Goal: Register for event/course

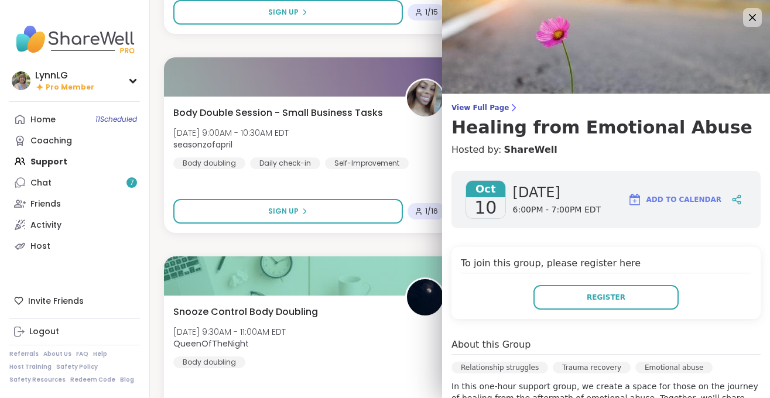
scroll to position [4, 0]
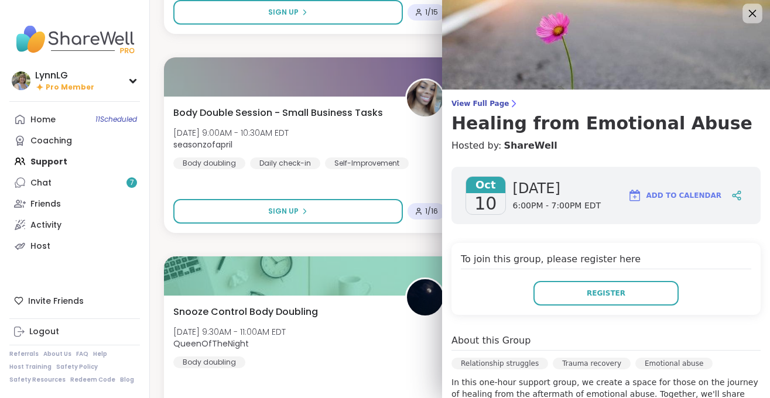
click at [752, 11] on icon at bounding box center [752, 13] width 15 height 15
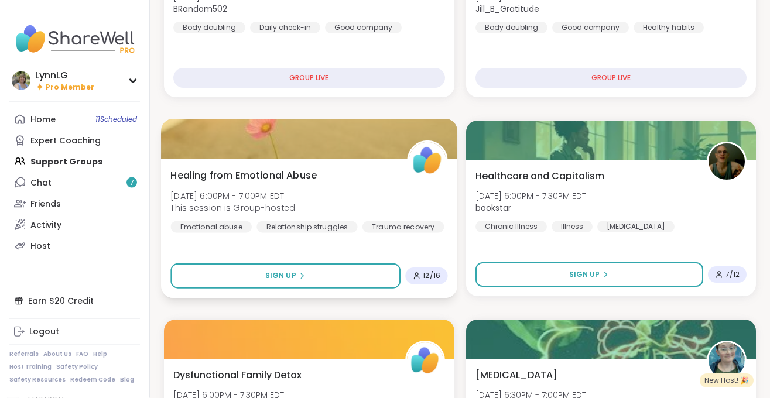
scroll to position [429, 0]
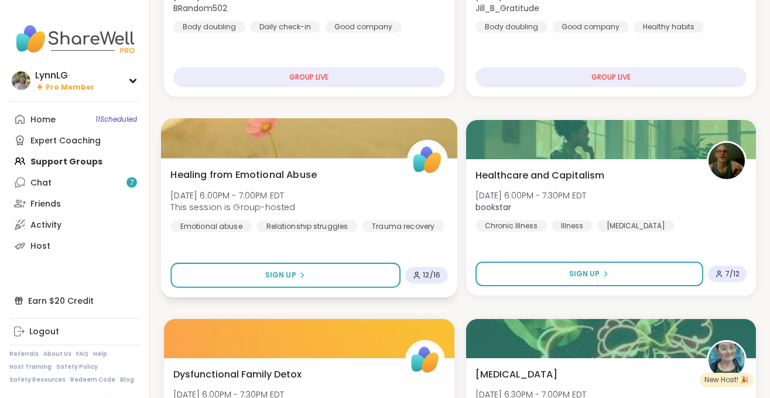
click at [349, 198] on div "Healing from Emotional Abuse [DATE] 6:00PM - 7:00PM EDT This session is Group-h…" at bounding box center [308, 199] width 277 height 64
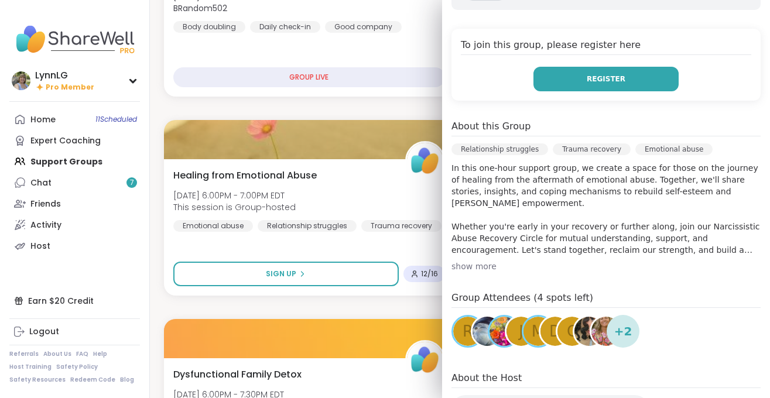
scroll to position [218, 0]
click at [600, 78] on span "Register" at bounding box center [606, 79] width 39 height 11
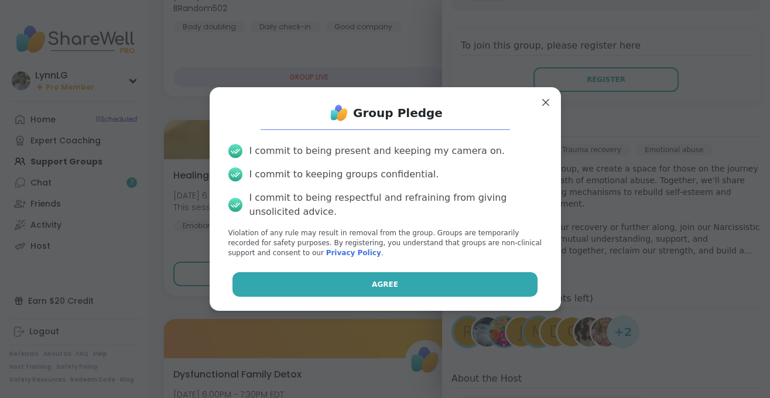
click at [379, 280] on span "Agree" at bounding box center [385, 284] width 26 height 11
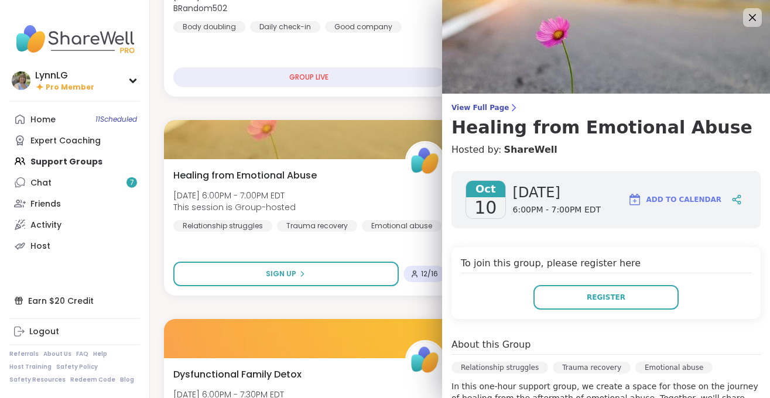
scroll to position [428, 0]
click at [753, 20] on icon at bounding box center [752, 17] width 15 height 15
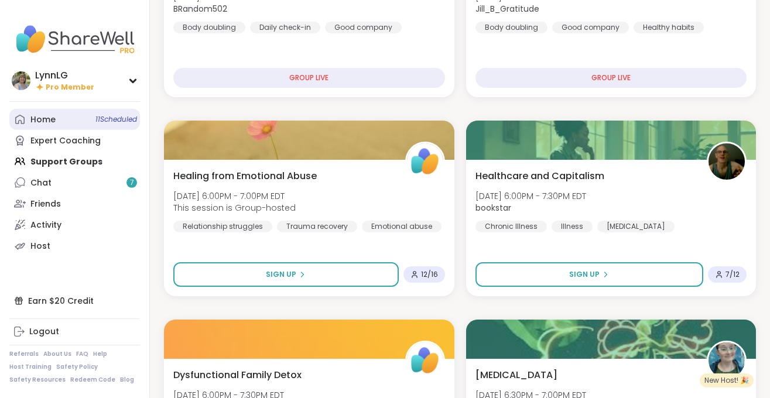
click at [119, 124] on span "11 Scheduled" at bounding box center [116, 119] width 42 height 9
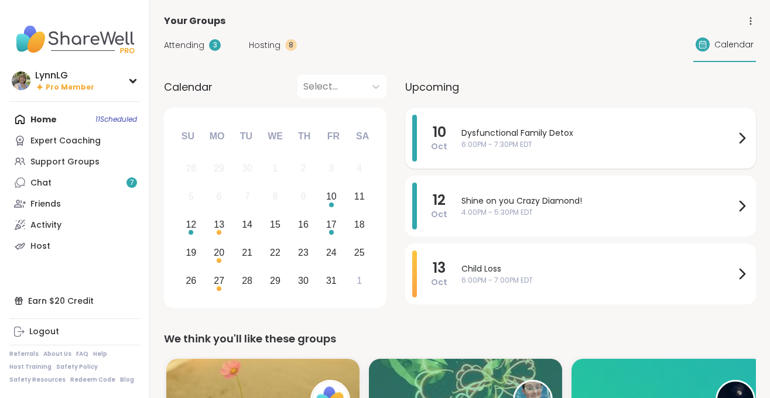
click at [606, 136] on span "Dysfunctional Family Detox" at bounding box center [597, 133] width 273 height 12
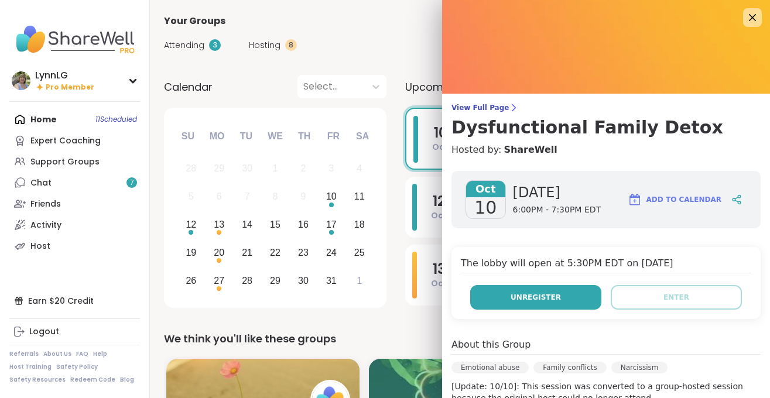
click at [499, 293] on button "Unregister" at bounding box center [535, 297] width 131 height 25
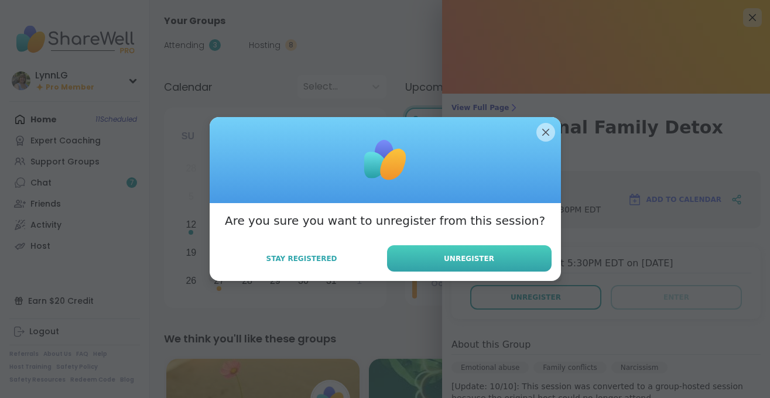
click at [471, 263] on span "Unregister" at bounding box center [469, 259] width 50 height 11
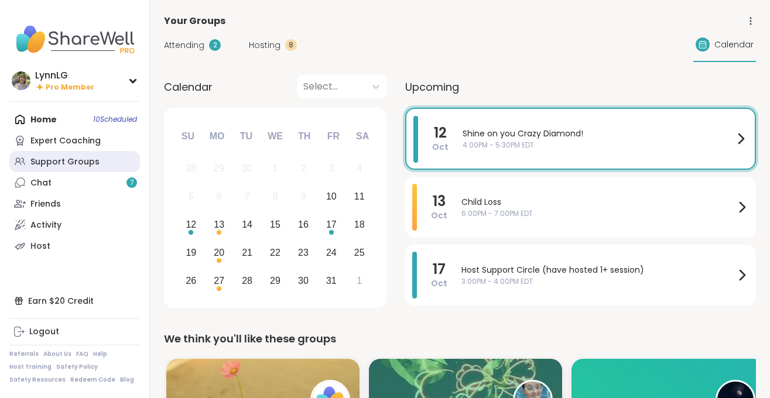
click at [63, 161] on div "Support Groups" at bounding box center [64, 162] width 69 height 12
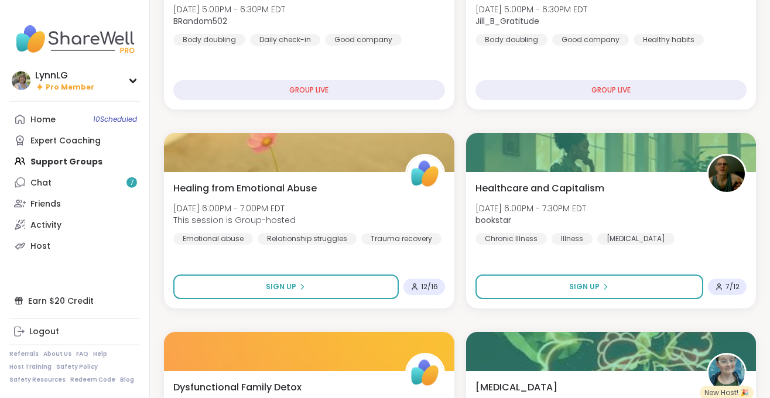
scroll to position [417, 0]
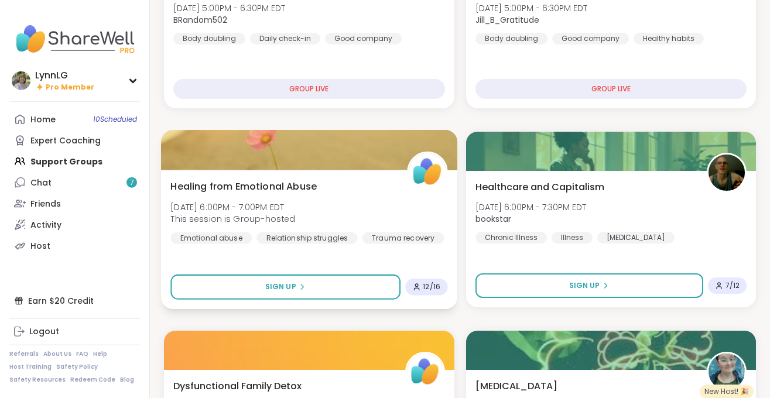
click at [378, 201] on div "Healing from Emotional Abuse [DATE] 6:00PM - 7:00PM EDT This session is Group-h…" at bounding box center [308, 211] width 277 height 64
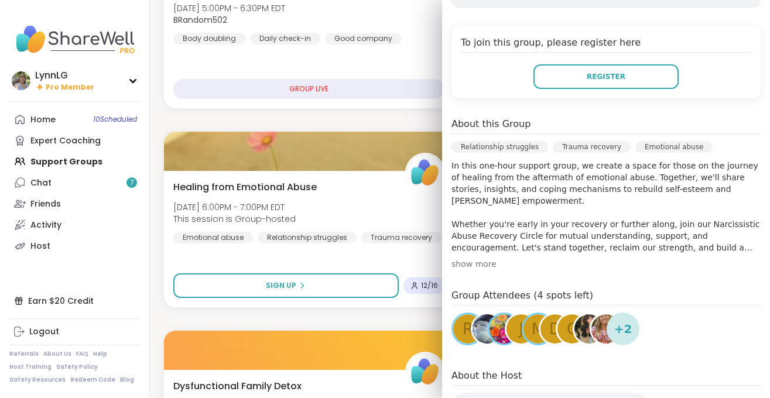
scroll to position [221, 0]
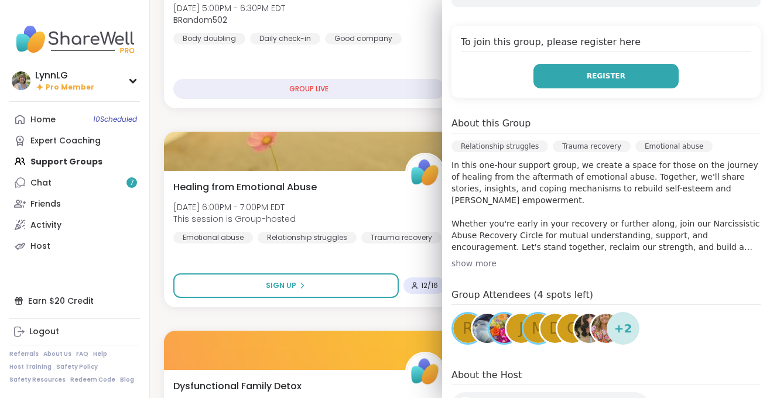
click at [588, 79] on button "Register" at bounding box center [605, 76] width 145 height 25
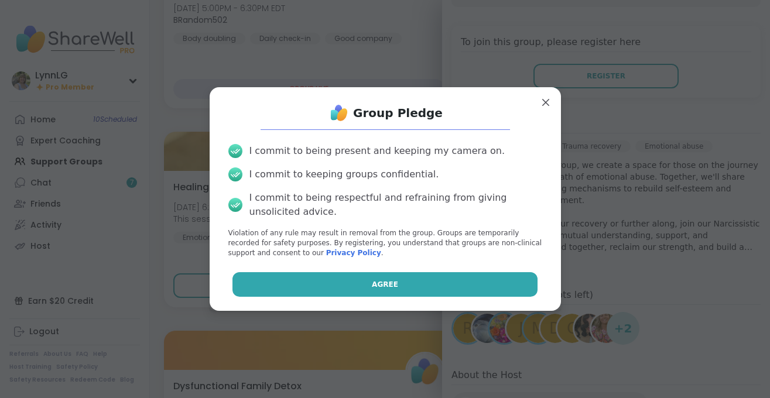
click at [413, 290] on button "Agree" at bounding box center [384, 284] width 305 height 25
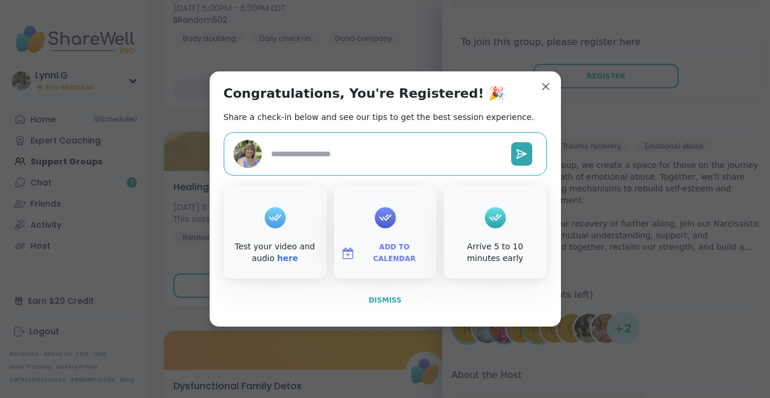
click at [378, 295] on span "Dismiss" at bounding box center [384, 300] width 33 height 11
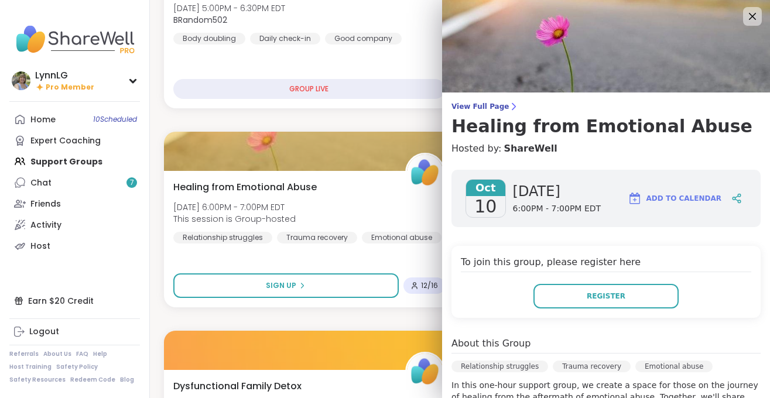
scroll to position [1, 0]
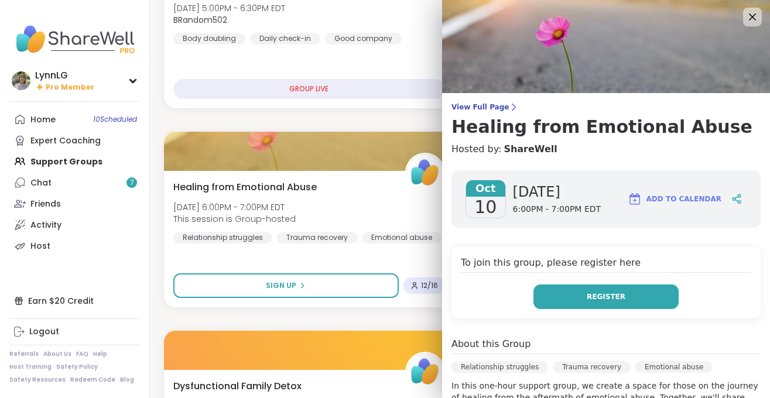
click at [602, 294] on span "Register" at bounding box center [606, 297] width 39 height 11
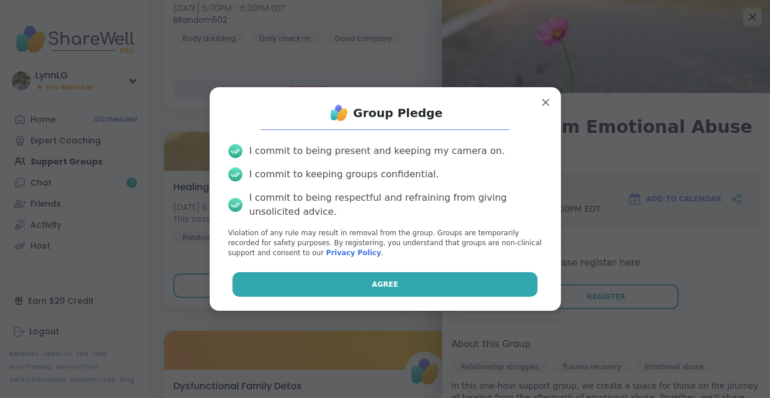
click at [358, 283] on button "Agree" at bounding box center [384, 284] width 305 height 25
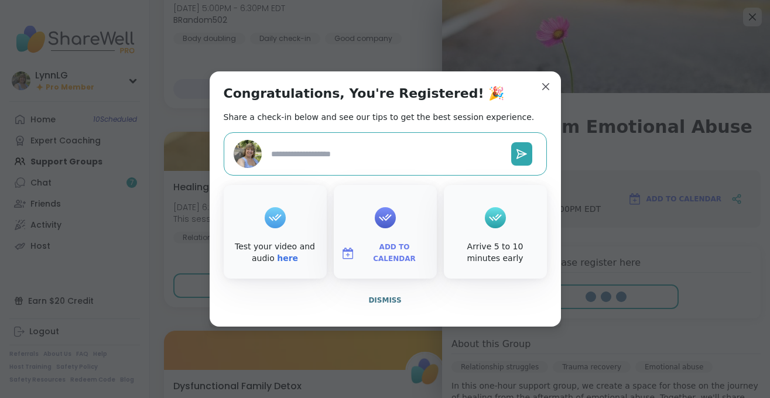
type textarea "*"
click at [377, 304] on span "Dismiss" at bounding box center [384, 300] width 33 height 8
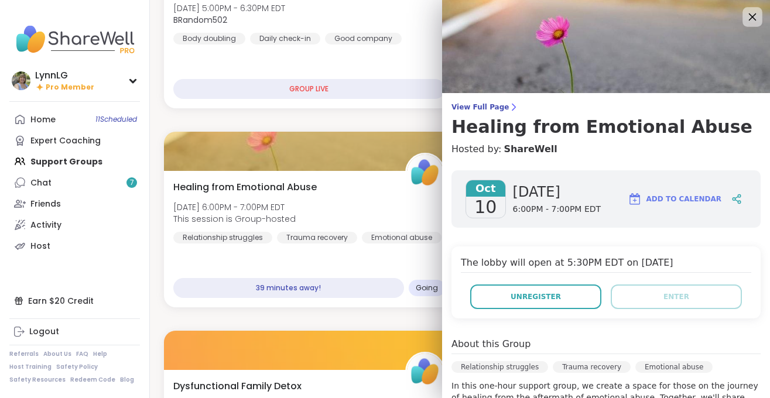
click at [752, 14] on icon at bounding box center [752, 16] width 15 height 15
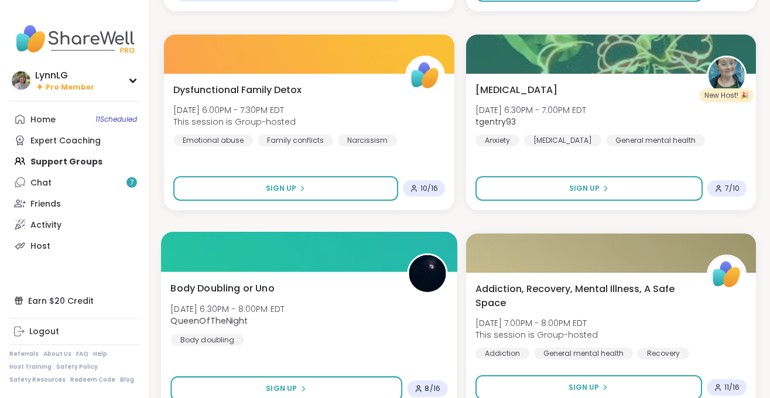
scroll to position [714, 0]
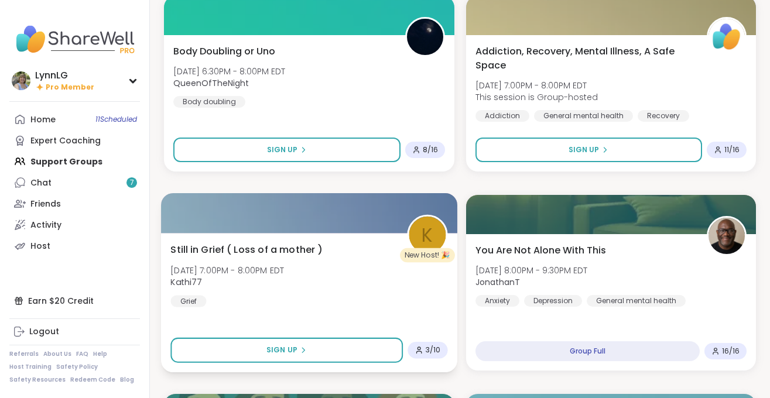
click at [337, 291] on div "Still in Grief ( Loss of a mother ) [DATE] 7:00PM - 8:00PM EDT Kathi77 Grief" at bounding box center [308, 274] width 277 height 64
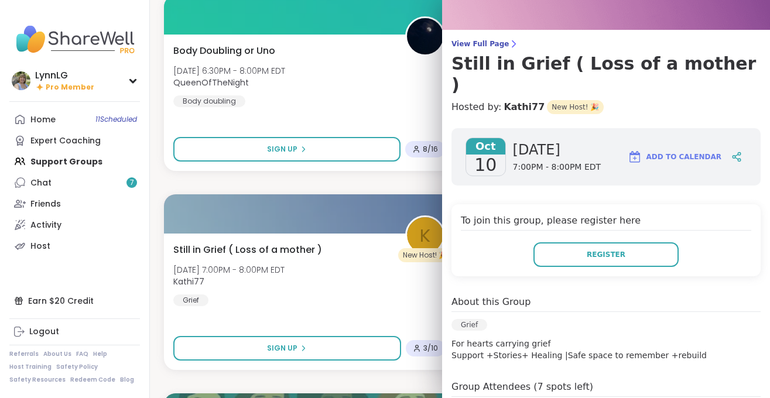
scroll to position [0, 0]
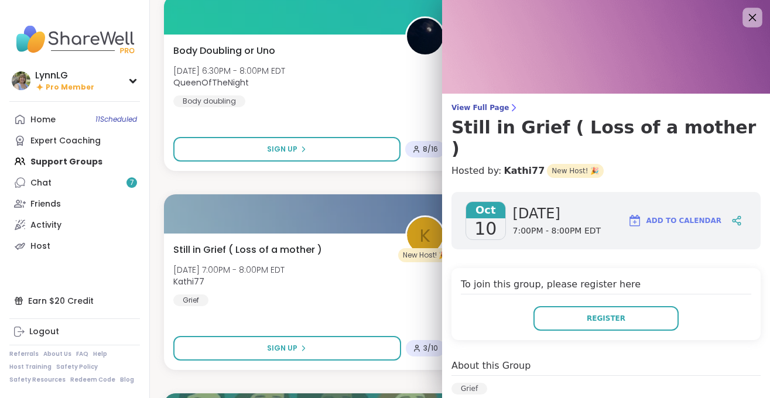
click at [752, 13] on icon at bounding box center [752, 17] width 15 height 15
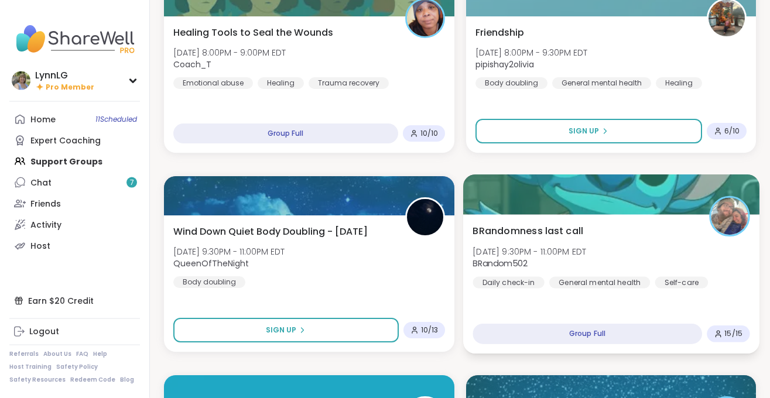
scroll to position [1368, 0]
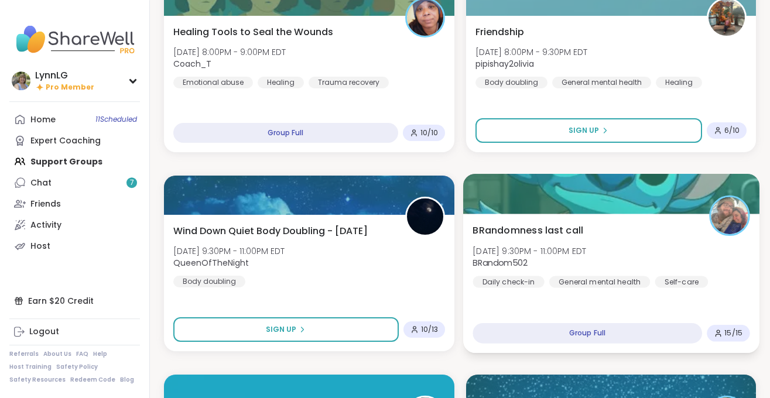
click at [646, 245] on div "BRandomness last call [DATE] 9:30PM - 11:00PM EDT BRandom502 Daily check-in Gen…" at bounding box center [610, 255] width 277 height 64
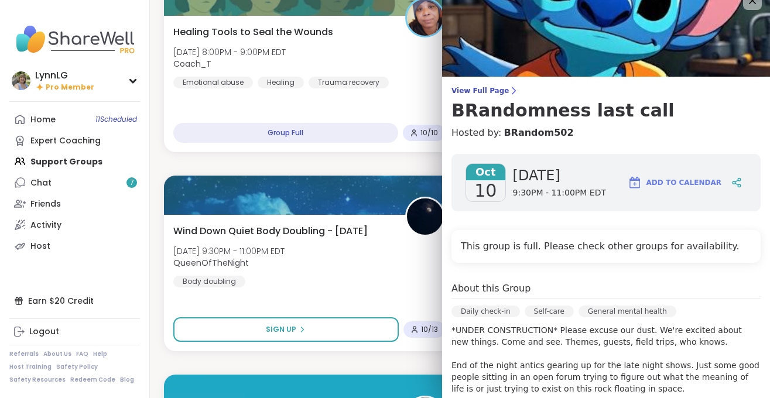
scroll to position [0, 0]
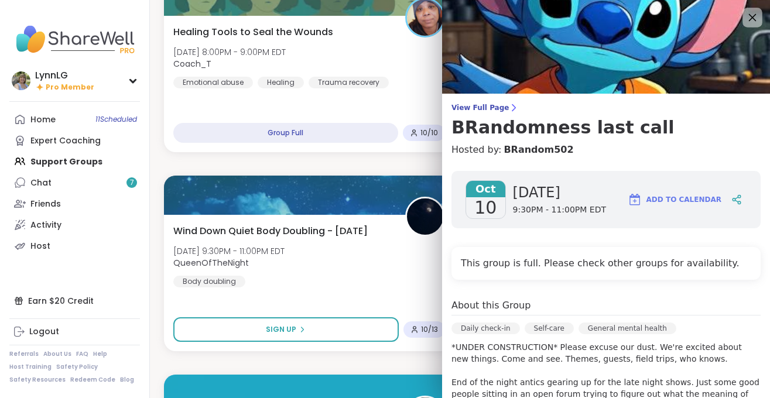
click at [751, 16] on icon at bounding box center [753, 18] width 8 height 8
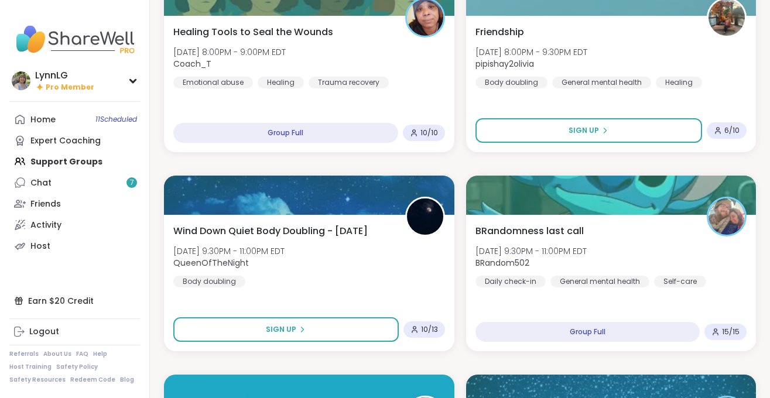
click at [74, 156] on div "Home 11 Scheduled Expert Coaching Support Groups Chat 7 Friends Activity Host" at bounding box center [74, 183] width 131 height 148
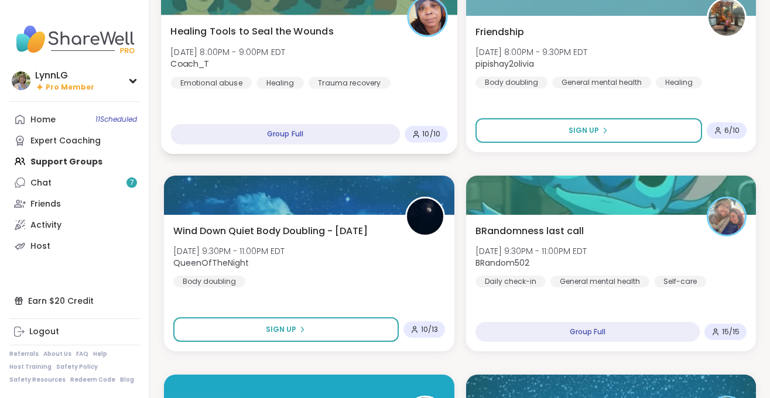
click at [388, 54] on div "Healing Tools to Seal the Wounds [DATE] 8:00PM - 9:00PM EDT Coach_T Emotional a…" at bounding box center [308, 56] width 277 height 64
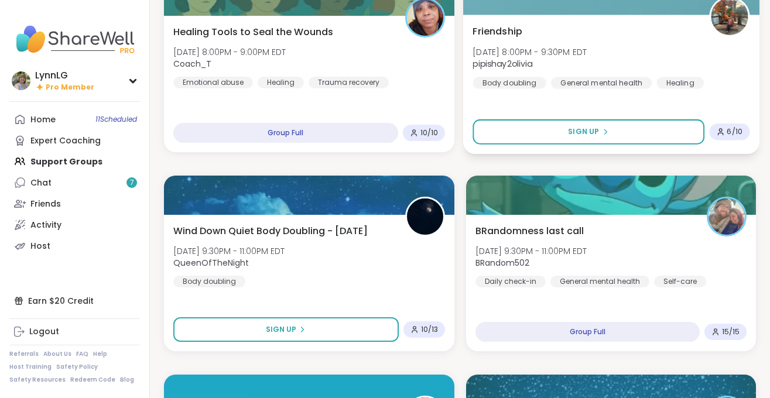
click at [664, 39] on div "Friendship [DATE] 8:00PM - 9:30PM EDT pipishay2olivia Body doubling General men…" at bounding box center [610, 56] width 277 height 64
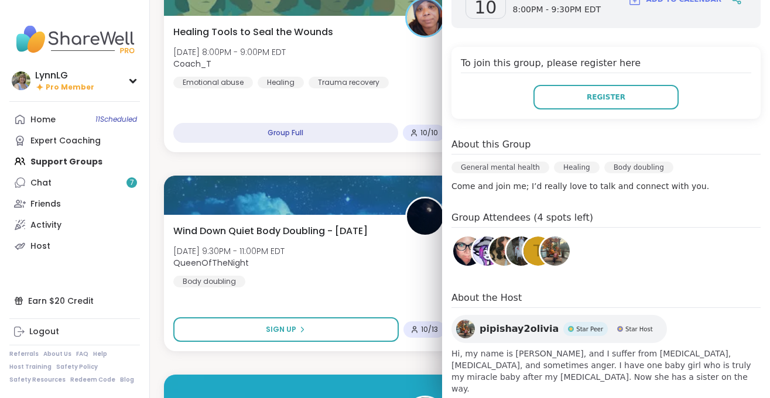
scroll to position [213, 0]
